Goal: Task Accomplishment & Management: Complete application form

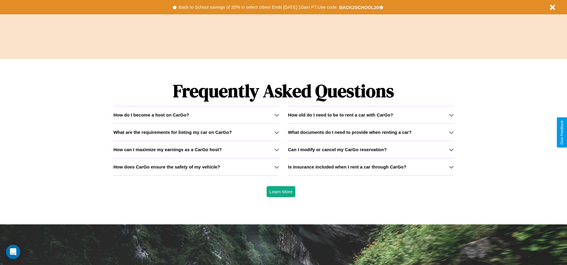
scroll to position [857, 0]
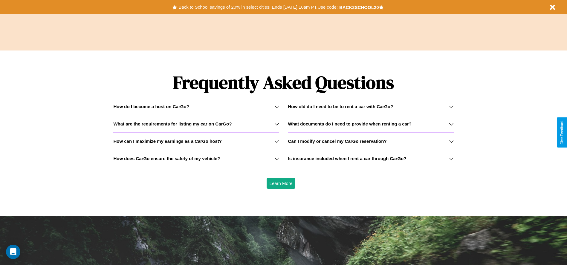
click at [370, 124] on h3 "What documents do I need to provide when renting a car?" at bounding box center [349, 123] width 123 height 5
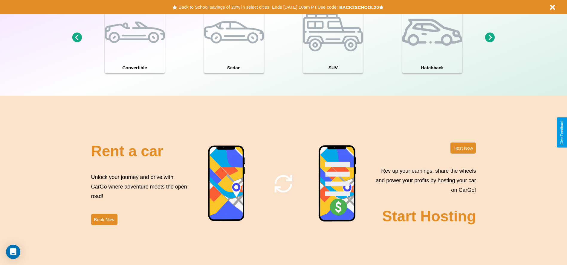
scroll to position [124, 0]
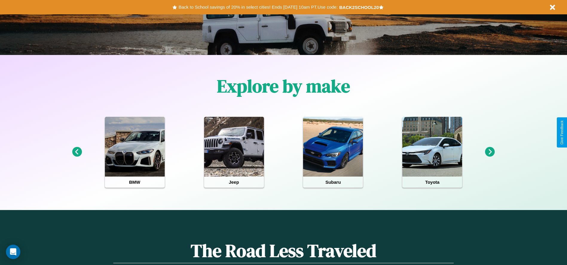
click at [490, 152] on icon at bounding box center [490, 152] width 10 height 10
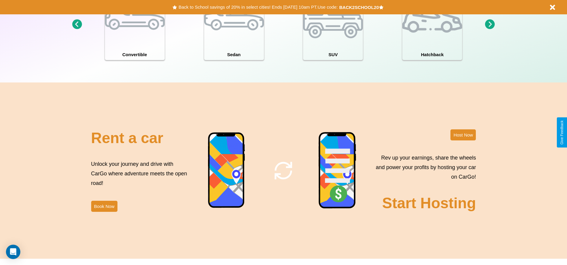
scroll to position [651, 0]
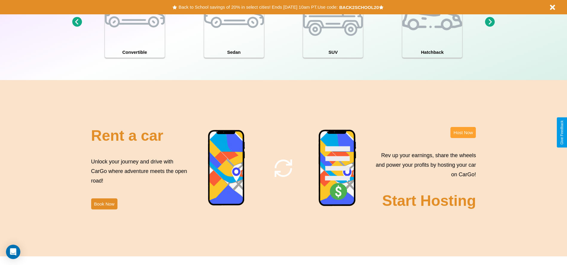
click at [463, 132] on button "Host Now" at bounding box center [462, 132] width 25 height 11
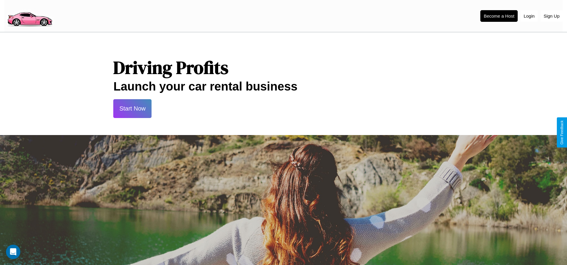
click at [132, 108] on button "Start Now" at bounding box center [132, 108] width 38 height 19
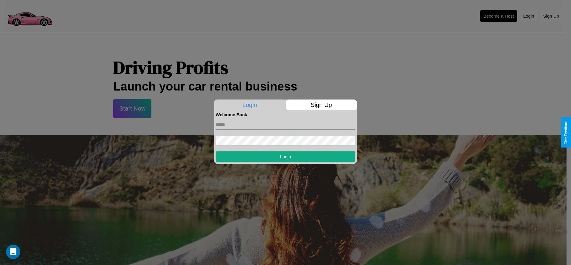
click at [321, 105] on p "Sign Up" at bounding box center [321, 104] width 71 height 11
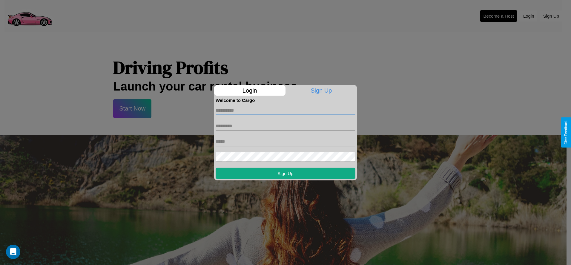
click at [286, 110] on input "text" at bounding box center [286, 110] width 140 height 10
type input "******"
click at [286, 126] on input "text" at bounding box center [286, 126] width 140 height 10
type input "********"
click at [286, 141] on input "text" at bounding box center [286, 142] width 140 height 10
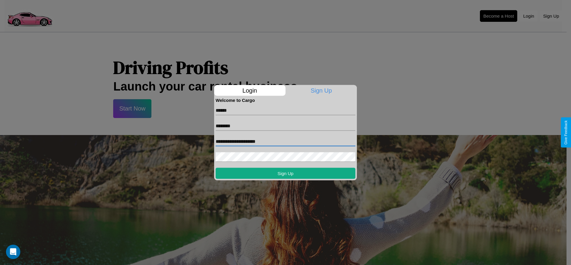
type input "**********"
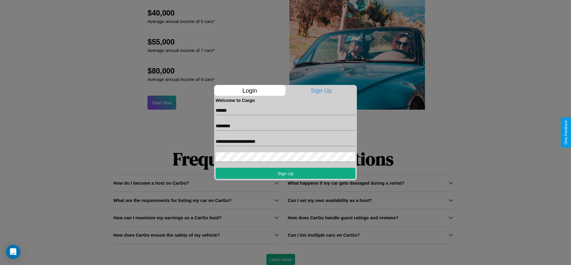
click at [280, 259] on div at bounding box center [285, 132] width 571 height 265
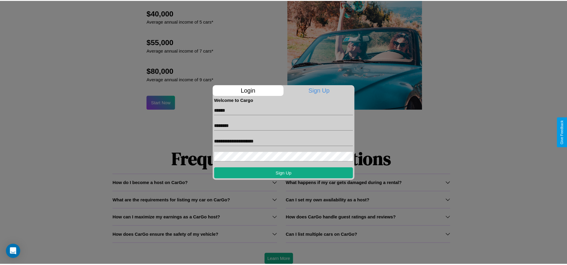
scroll to position [0, 0]
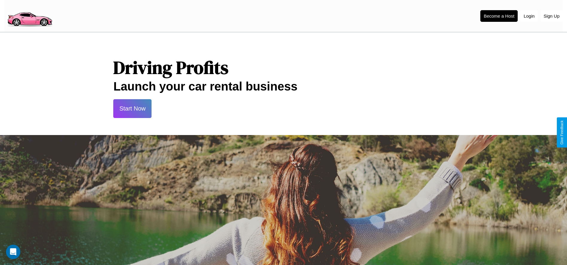
click at [132, 108] on button "Start Now" at bounding box center [132, 108] width 38 height 19
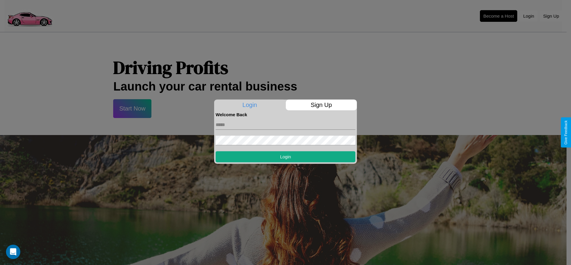
click at [499, 16] on div at bounding box center [285, 132] width 571 height 265
